Goal: Information Seeking & Learning: Check status

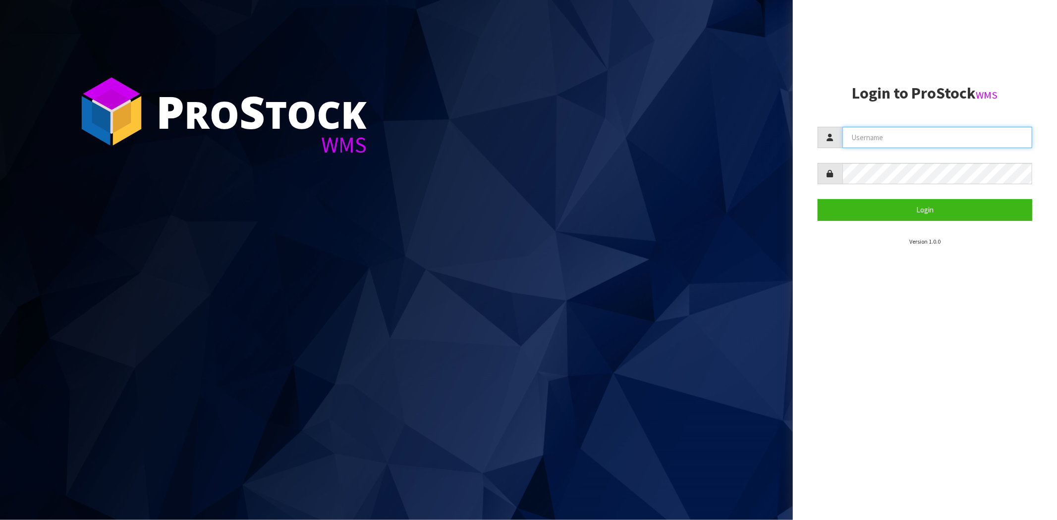
click at [891, 139] on input "text" at bounding box center [938, 137] width 190 height 21
type input "maji@cwl.co.nz"
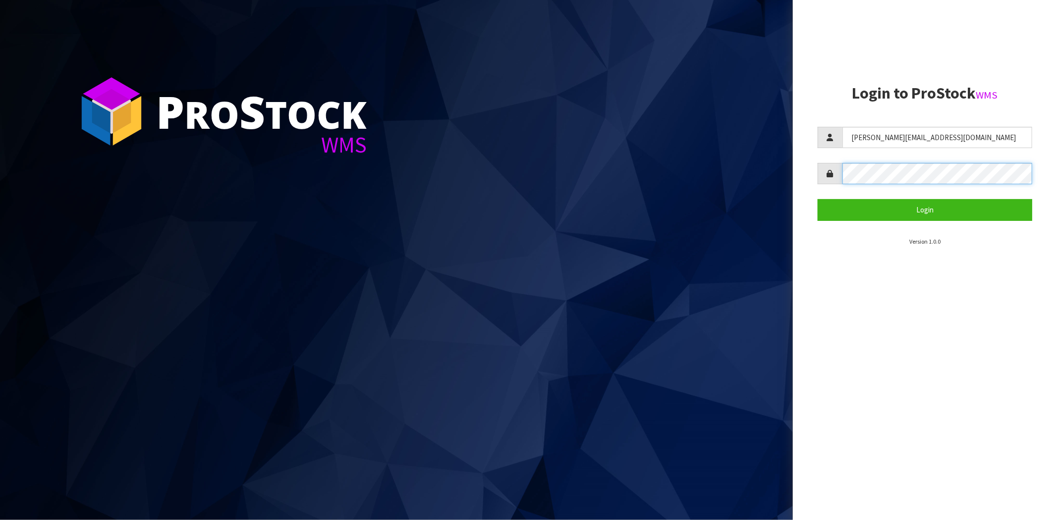
click at [818, 199] on button "Login" at bounding box center [925, 209] width 215 height 21
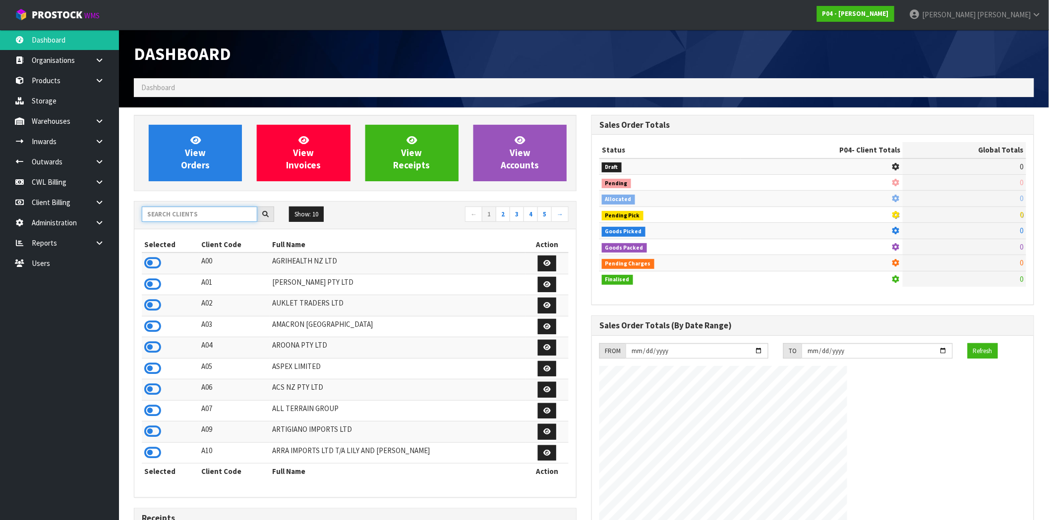
click at [167, 217] on input "text" at bounding box center [199, 214] width 115 height 15
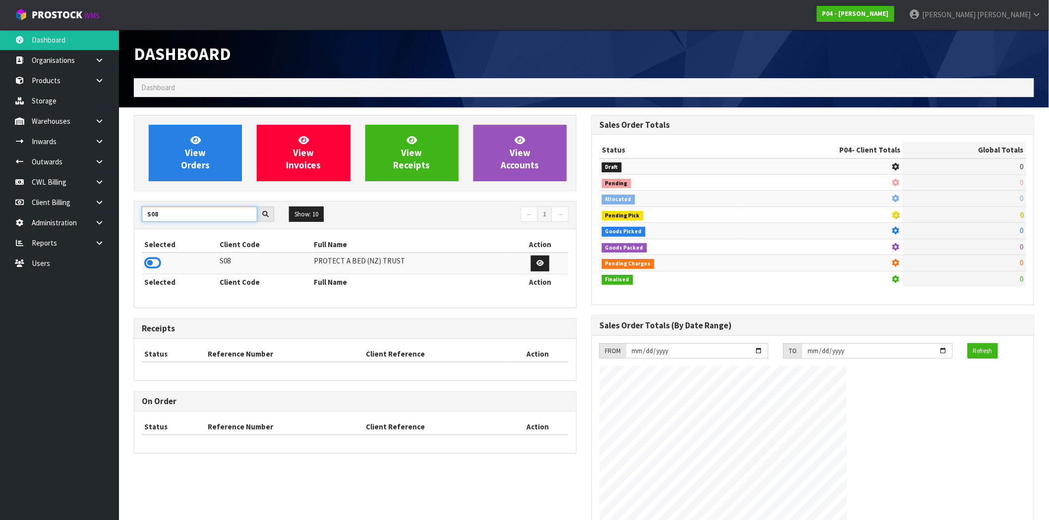
type input "S08"
drag, startPoint x: 143, startPoint y: 260, endPoint x: 150, endPoint y: 258, distance: 7.1
click at [144, 260] on td at bounding box center [179, 263] width 75 height 21
click at [153, 258] on icon at bounding box center [152, 263] width 17 height 15
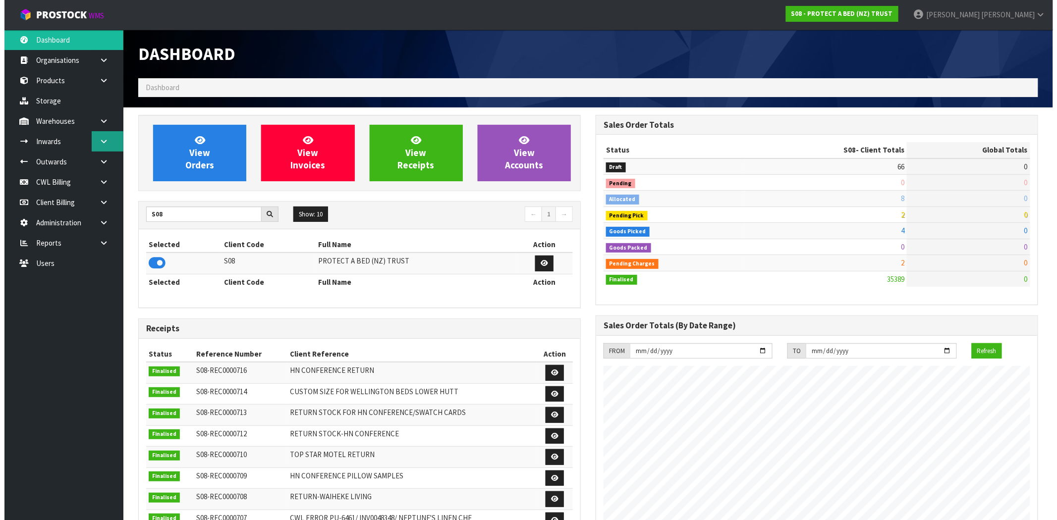
scroll to position [751, 457]
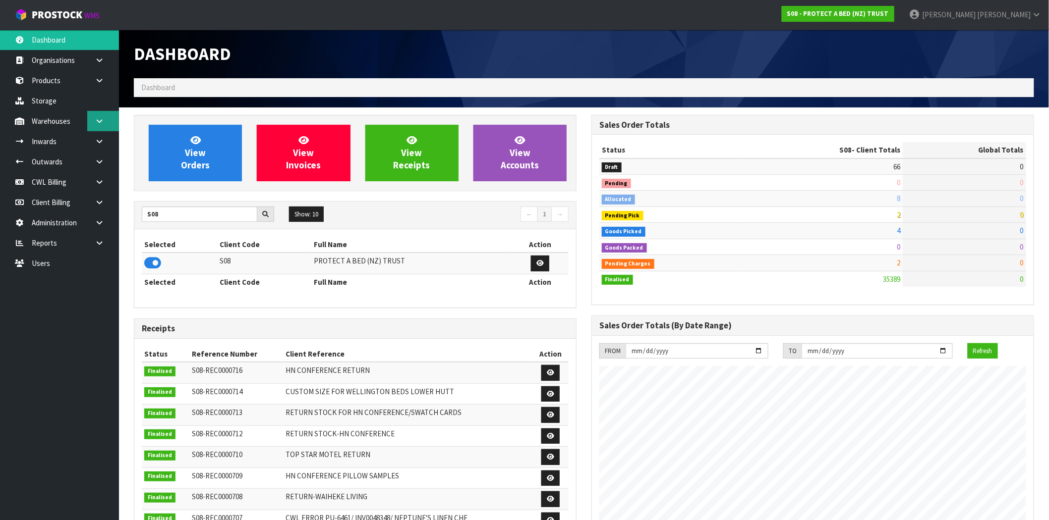
click at [98, 117] on icon at bounding box center [99, 120] width 9 height 7
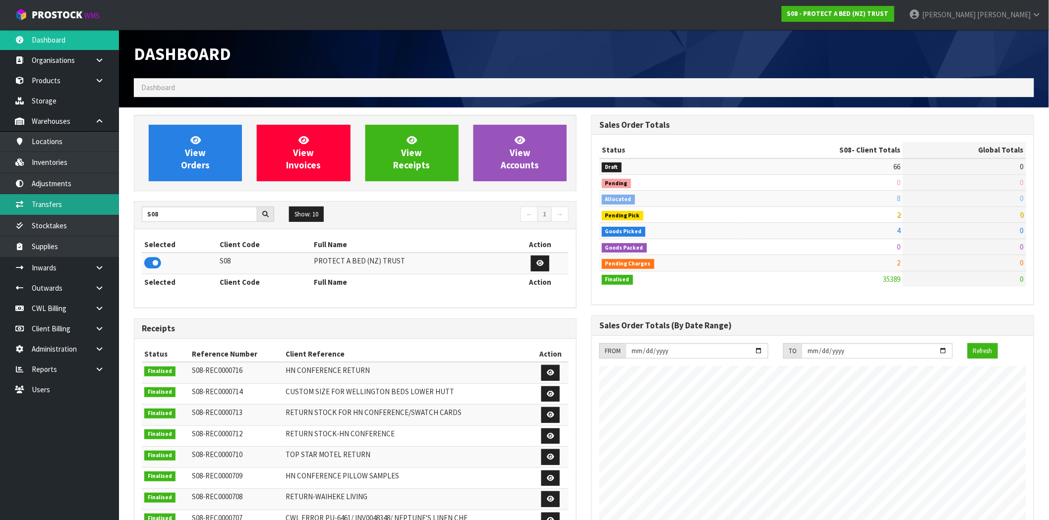
click at [60, 201] on link "Transfers" at bounding box center [59, 204] width 119 height 20
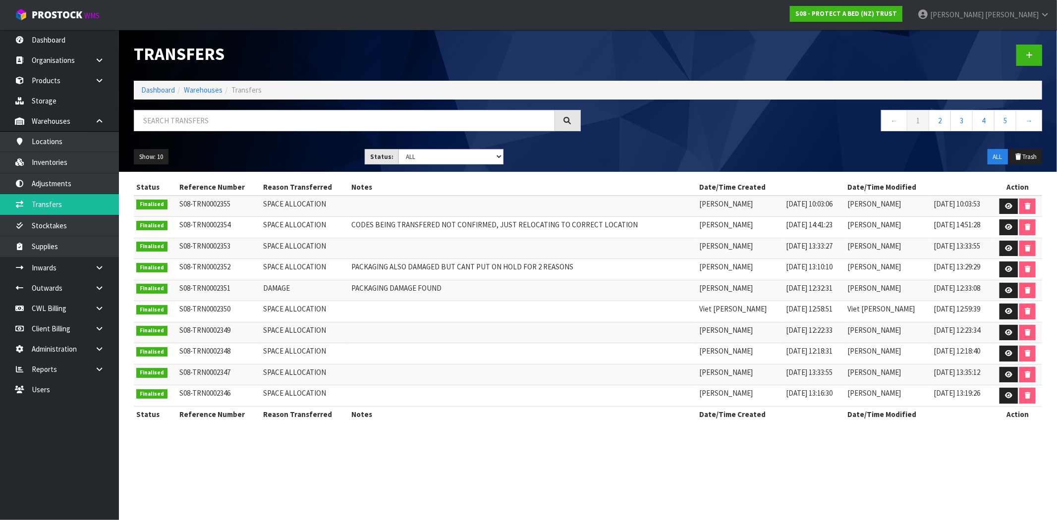
drag, startPoint x: 322, startPoint y: 202, endPoint x: 170, endPoint y: 205, distance: 152.7
click at [170, 205] on tr "Finalised S08-TRN0002355 SPACE ALLOCATION Raj Balakrishnan 21/08/2025 10:03:06 …" at bounding box center [588, 206] width 908 height 21
click at [1009, 205] on icon at bounding box center [1008, 206] width 7 height 6
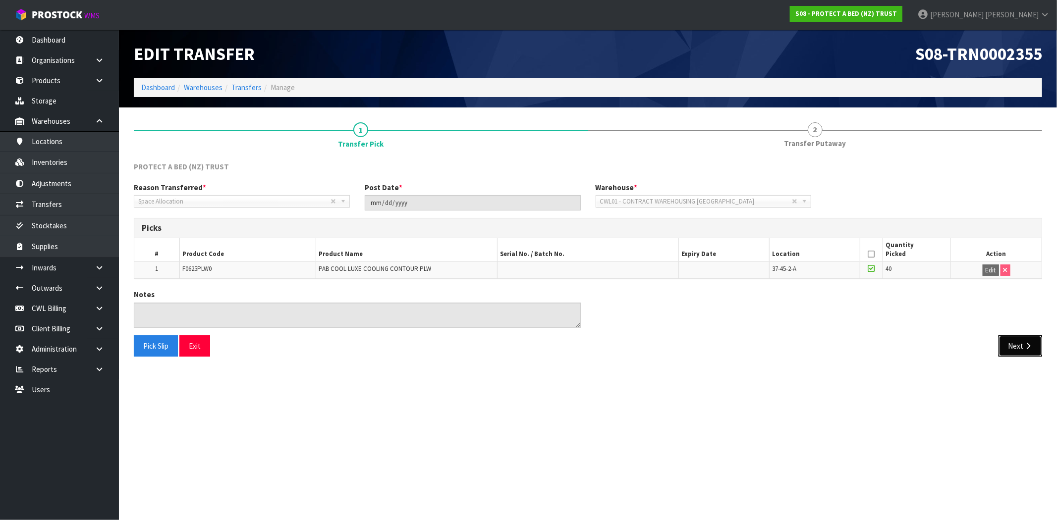
click at [1026, 350] on button "Next" at bounding box center [1021, 346] width 44 height 21
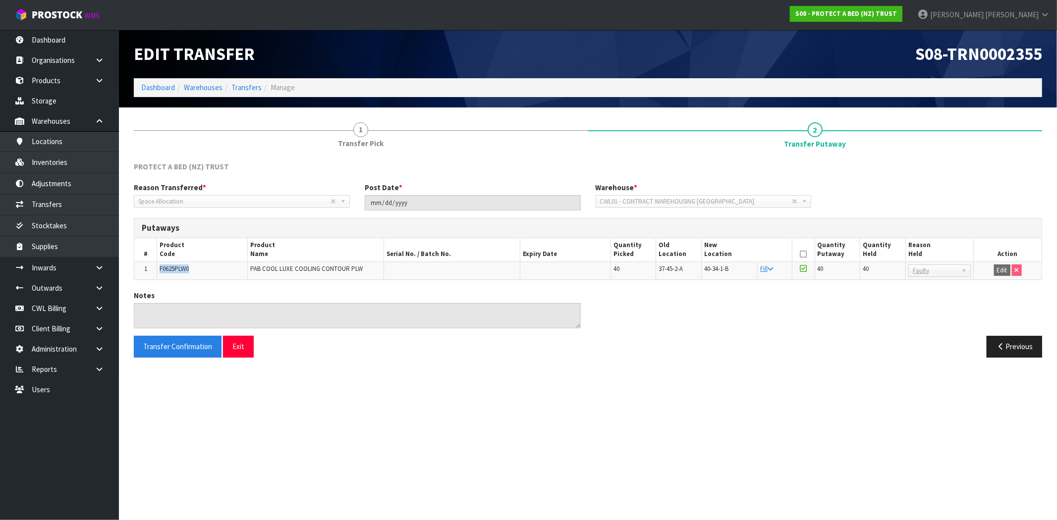
drag, startPoint x: 191, startPoint y: 271, endPoint x: 146, endPoint y: 266, distance: 45.3
click at [151, 267] on tr "1 F0625PLW0 PAB COOL LUXE COOLING CONTOUR PLW 40 37-45-2-A 40-34-1-B Fill 40 40…" at bounding box center [587, 271] width 907 height 18
copy tr "F0625PLW0"
drag, startPoint x: 733, startPoint y: 268, endPoint x: 704, endPoint y: 269, distance: 28.8
click at [704, 269] on td "40-34-1-B" at bounding box center [729, 271] width 56 height 18
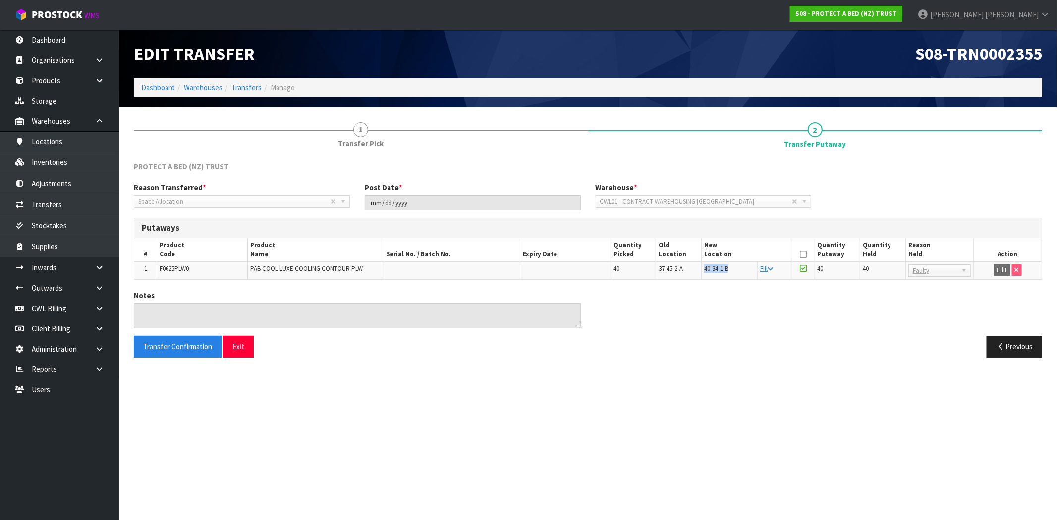
copy span "40-34-1-B"
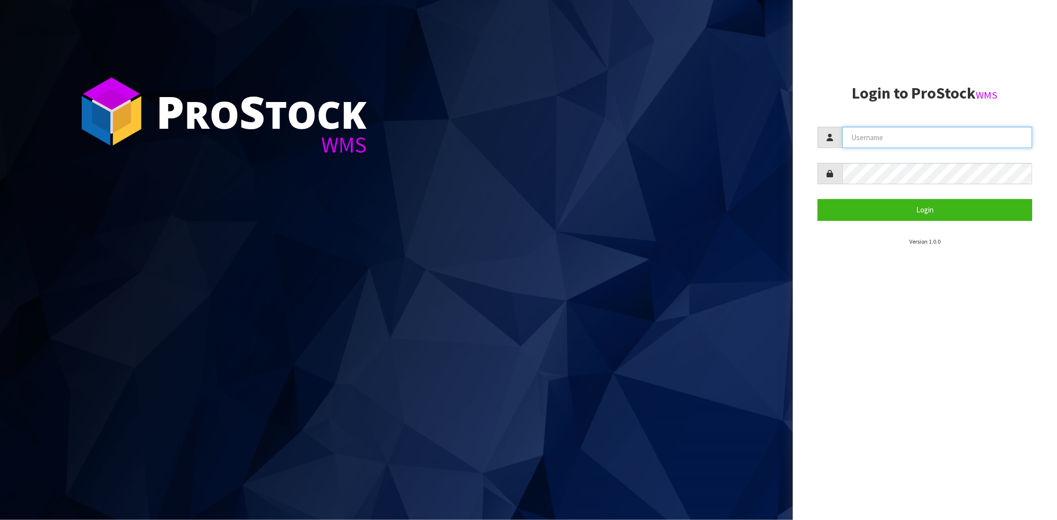
click at [934, 130] on input "text" at bounding box center [938, 137] width 190 height 21
type input "[PERSON_NAME][EMAIL_ADDRESS][DOMAIN_NAME]"
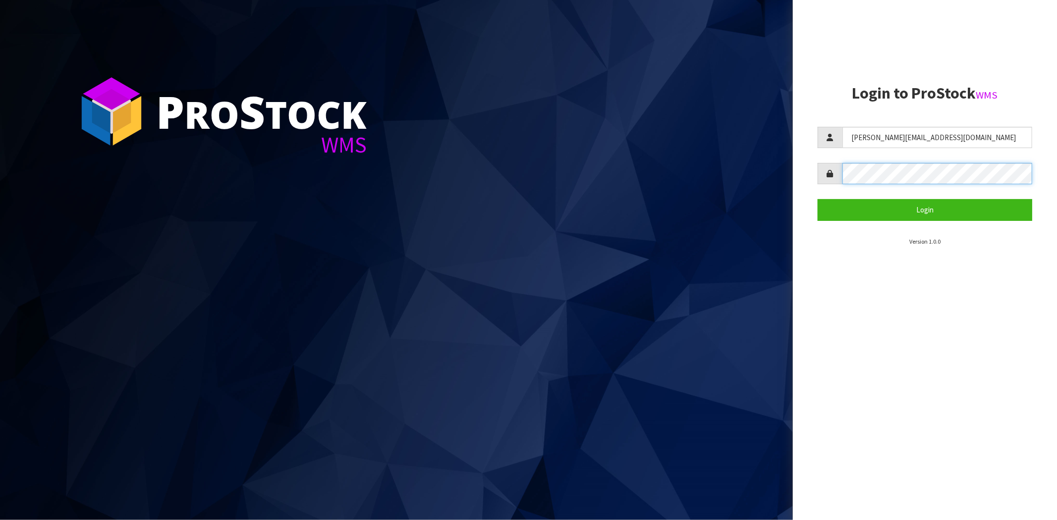
click at [818, 199] on button "Login" at bounding box center [925, 209] width 215 height 21
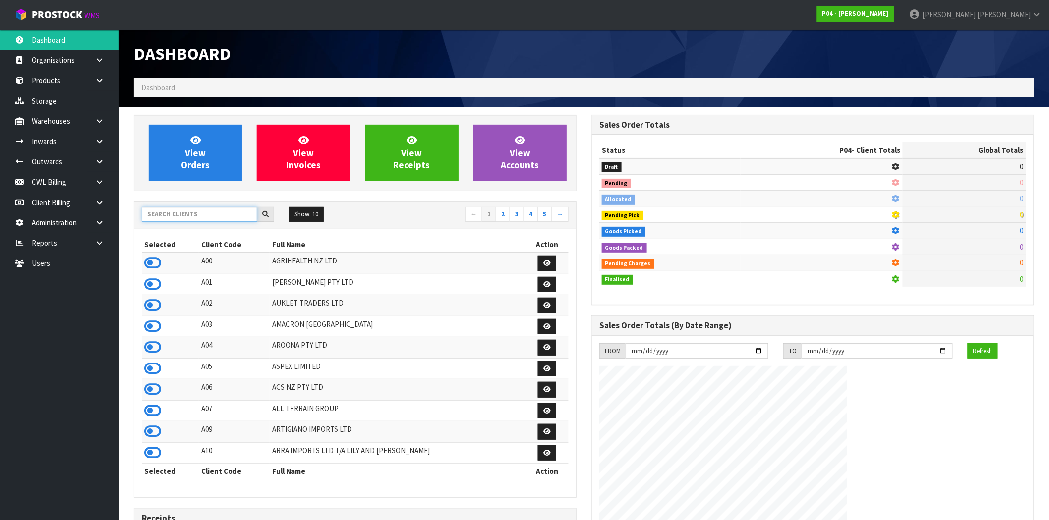
click at [152, 208] on input "text" at bounding box center [199, 214] width 115 height 15
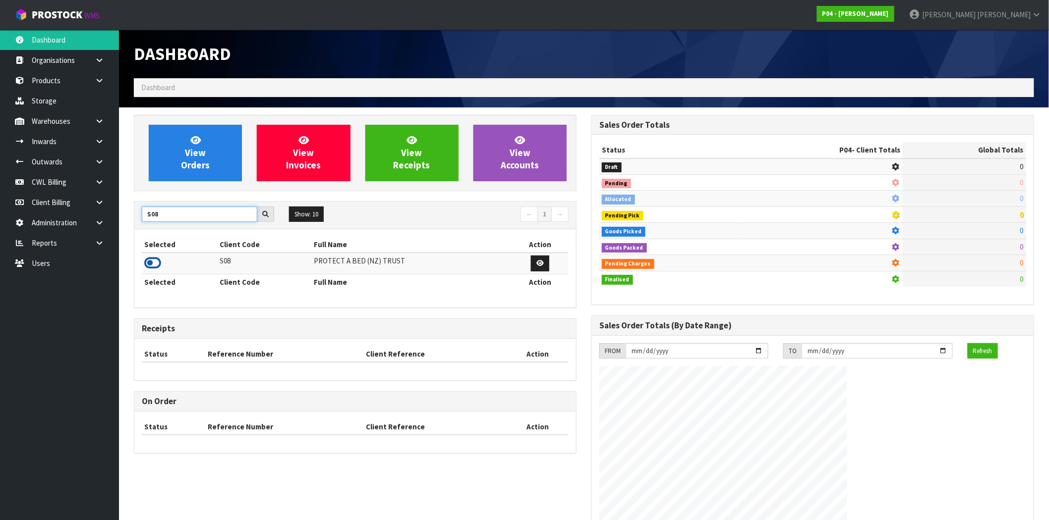
type input "S08"
click at [146, 265] on icon at bounding box center [152, 263] width 17 height 15
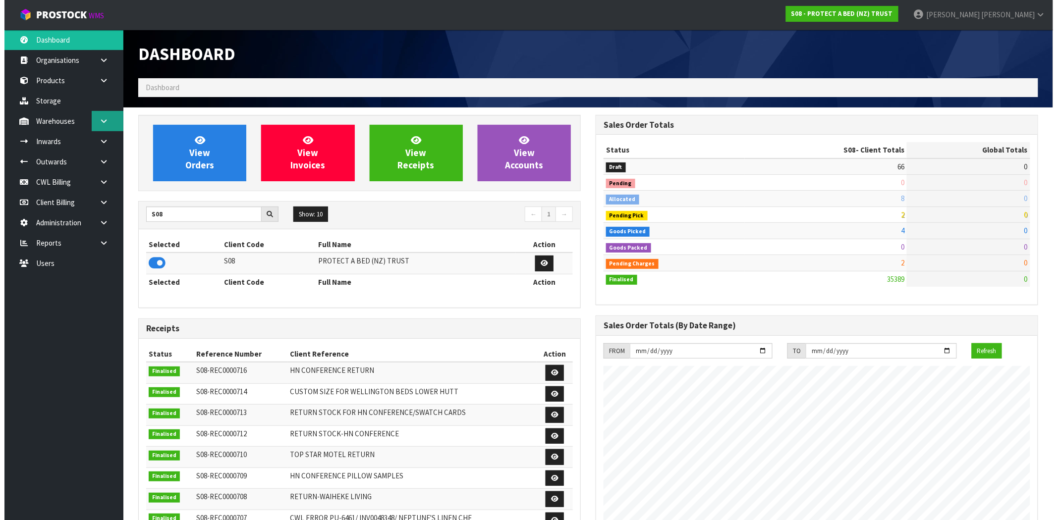
scroll to position [751, 457]
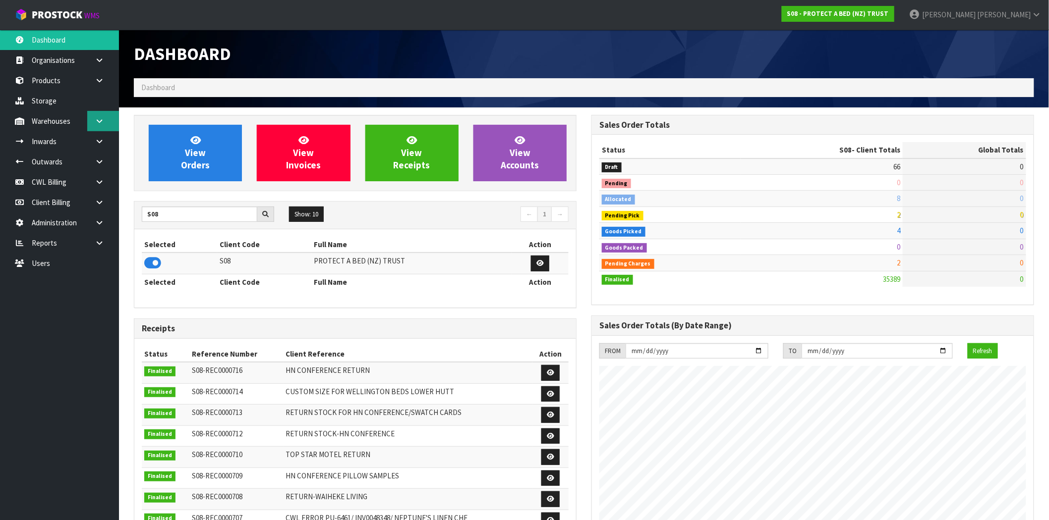
click at [102, 119] on icon at bounding box center [99, 120] width 9 height 7
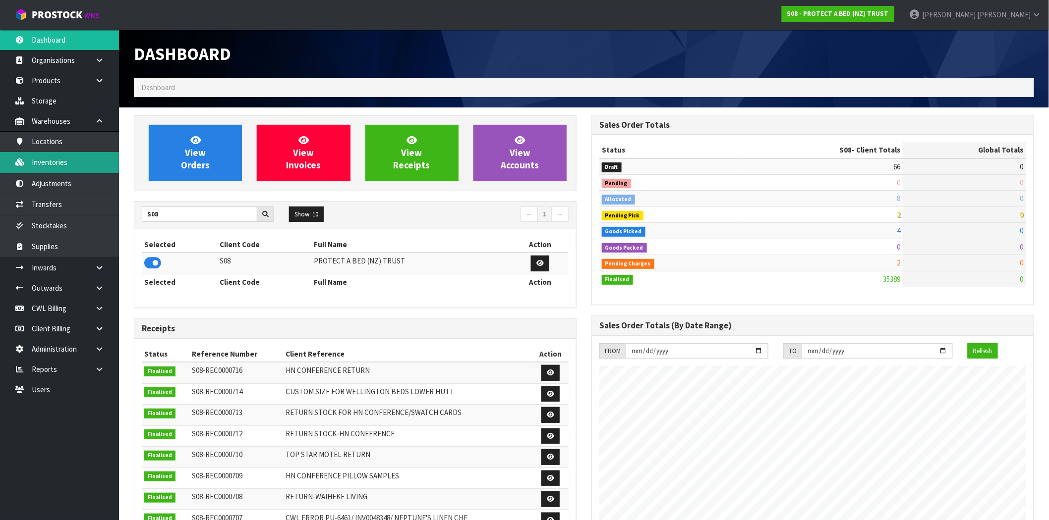
click at [82, 164] on link "Inventories" at bounding box center [59, 162] width 119 height 20
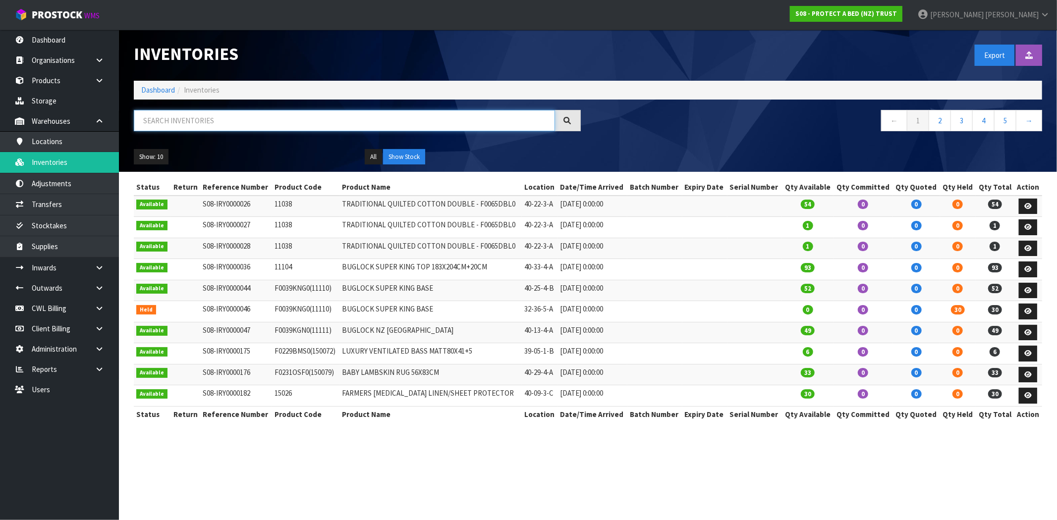
click at [227, 117] on input "text" at bounding box center [344, 120] width 421 height 21
paste input "F0625PLW0"
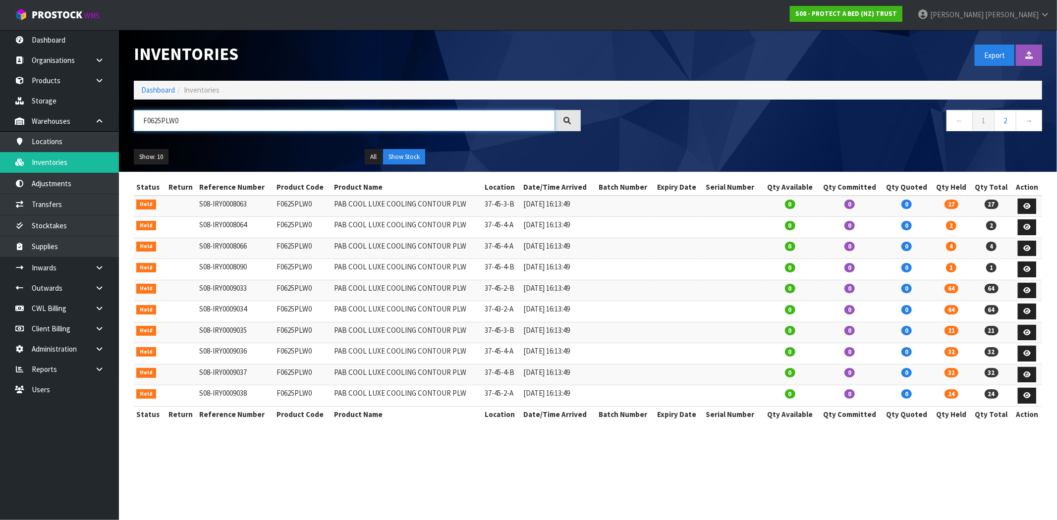
drag, startPoint x: 201, startPoint y: 119, endPoint x: 187, endPoint y: 137, distance: 23.3
click at [136, 113] on input "F0625PLW0" at bounding box center [344, 120] width 421 height 21
paste input "40-34-1-B"
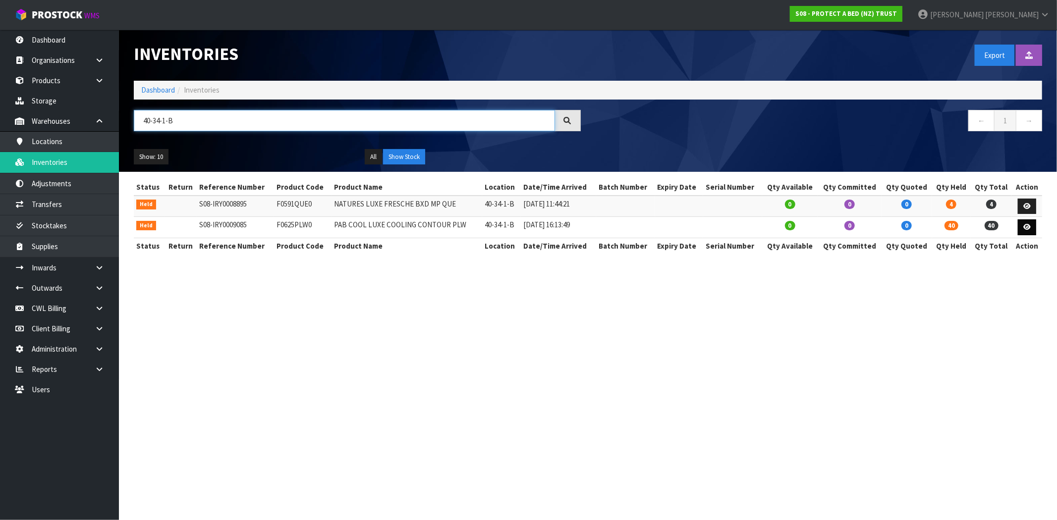
type input "40-34-1-B"
click at [1031, 230] on link at bounding box center [1027, 228] width 18 height 16
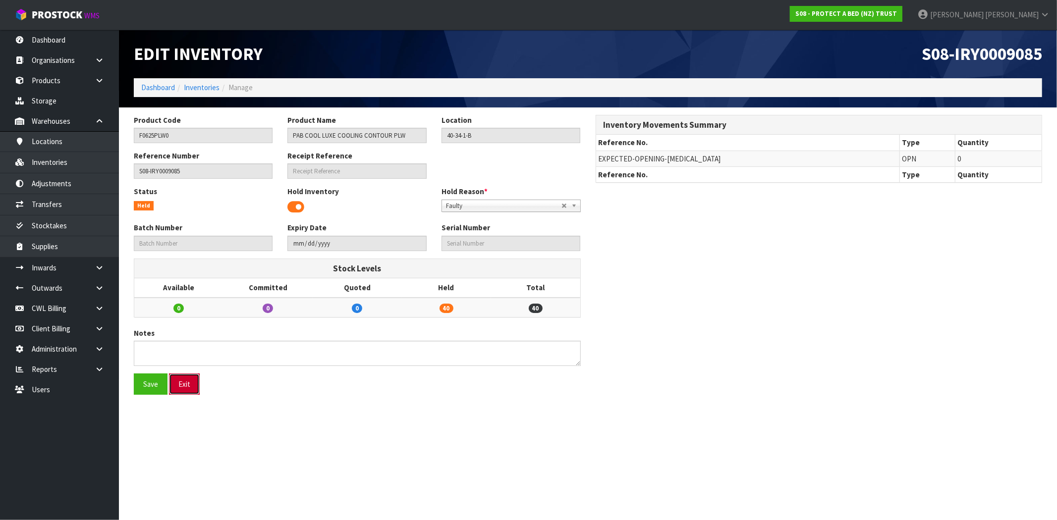
click at [189, 389] on button "Exit" at bounding box center [184, 384] width 31 height 21
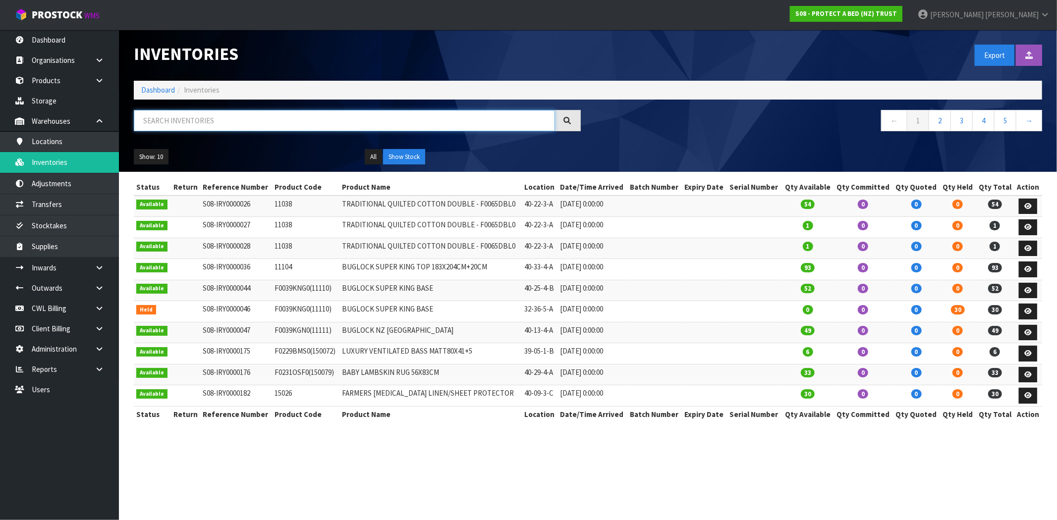
click at [282, 115] on input "text" at bounding box center [344, 120] width 421 height 21
paste input "40-34-1-B"
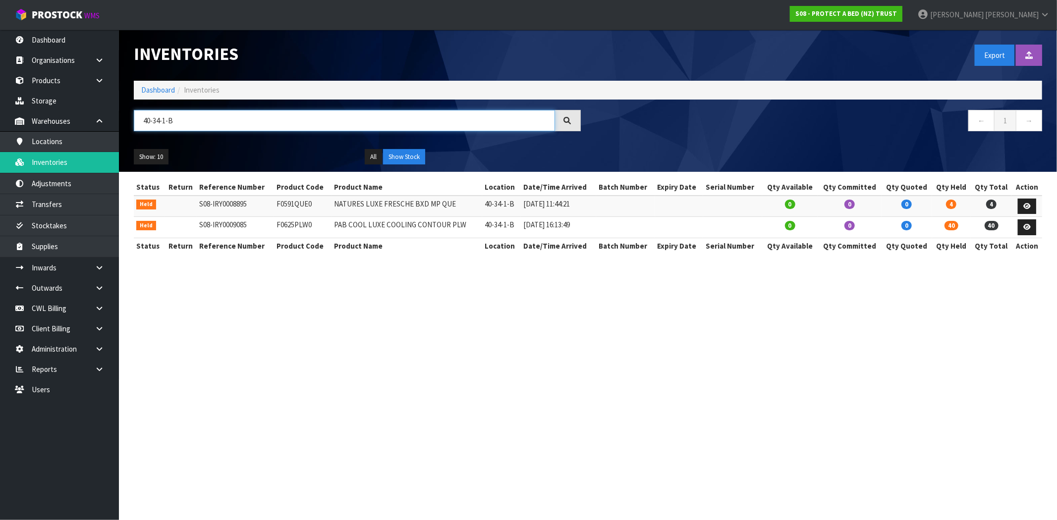
type input "40-34-1-B"
drag, startPoint x: 586, startPoint y: 225, endPoint x: 516, endPoint y: 230, distance: 70.1
click at [516, 230] on tr "Held S08-IRY0009085 F0625PLW0 PAB COOL LUXE COOLING CONTOUR PLW 40-34-1-B [DATE…" at bounding box center [588, 227] width 908 height 21
drag, startPoint x: 557, startPoint y: 263, endPoint x: 556, endPoint y: 251, distance: 12.4
click at [557, 263] on div "Status Return Reference Number Product Code Product Name Location Date/Time Arr…" at bounding box center [588, 221] width 908 height 85
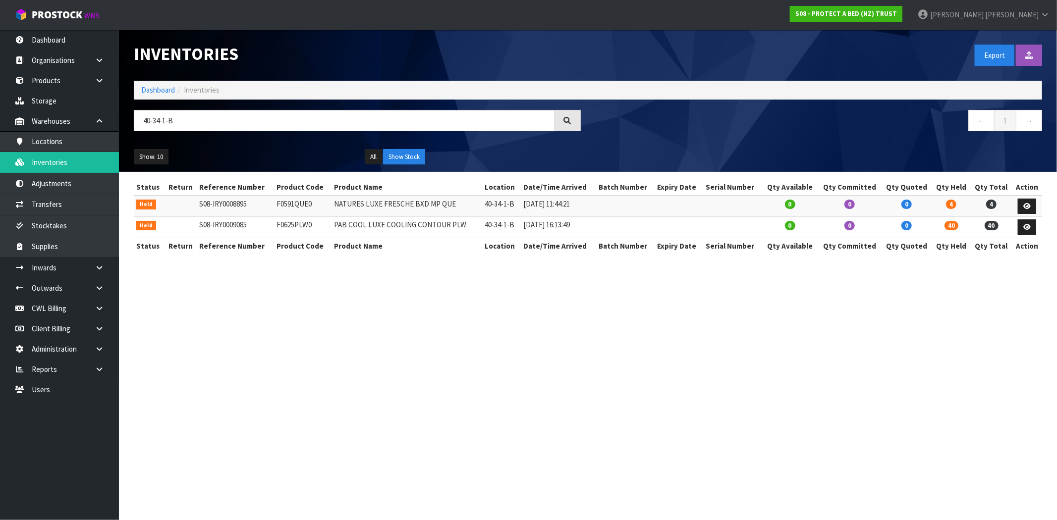
drag, startPoint x: 587, startPoint y: 224, endPoint x: 518, endPoint y: 229, distance: 68.6
click at [518, 229] on tr "Held S08-IRY0009085 F0625PLW0 PAB COOL LUXE COOLING CONTOUR PLW 40-34-1-B [DATE…" at bounding box center [588, 227] width 908 height 21
click at [1028, 231] on link at bounding box center [1027, 228] width 18 height 16
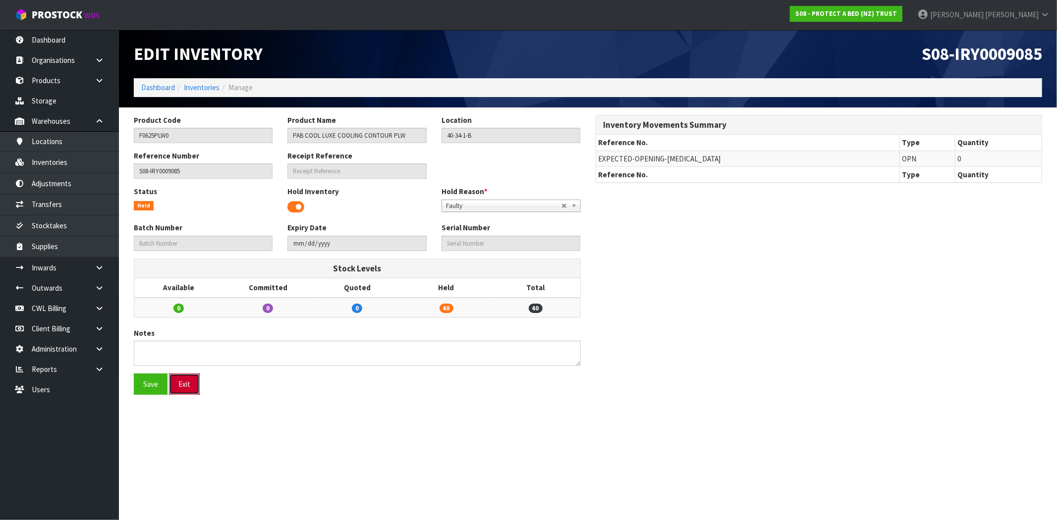
click at [191, 384] on button "Exit" at bounding box center [184, 384] width 31 height 21
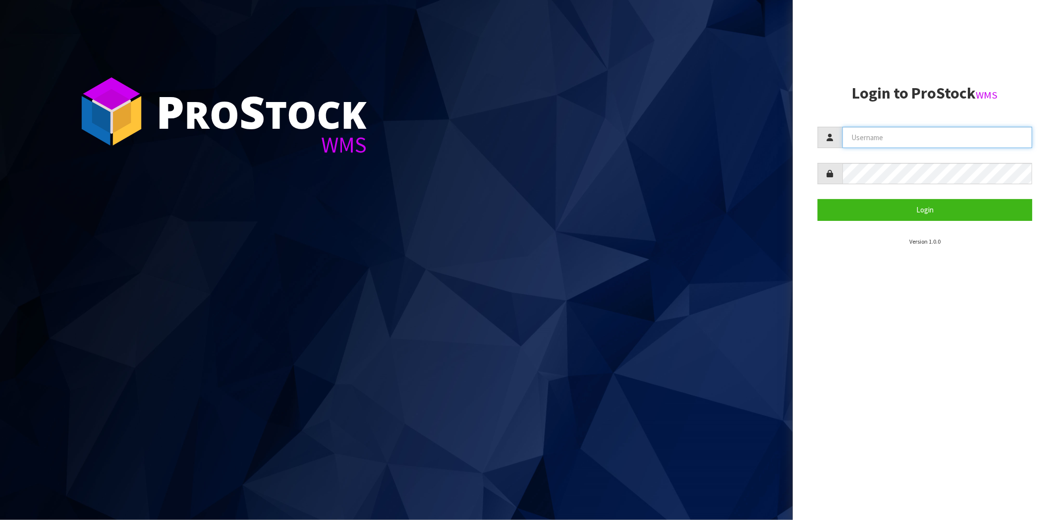
click at [868, 138] on input "text" at bounding box center [938, 137] width 190 height 21
